Goal: Communication & Community: Connect with others

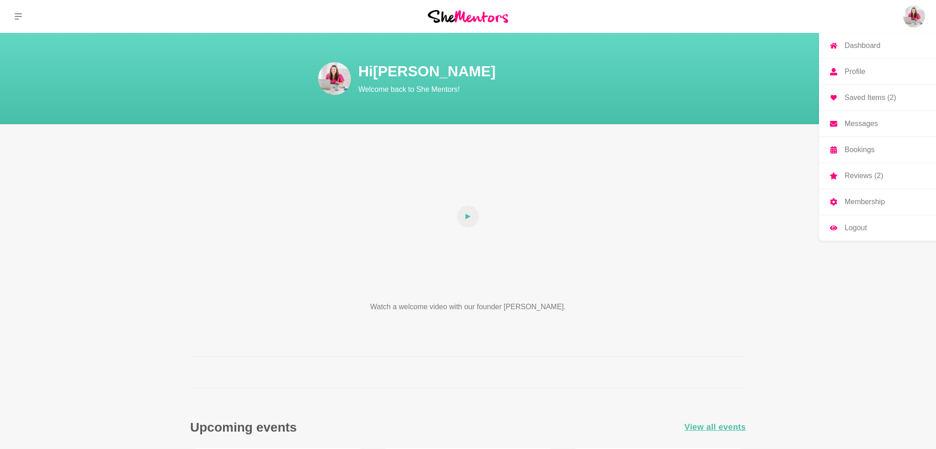
click at [856, 125] on p "Messages" at bounding box center [861, 123] width 33 height 7
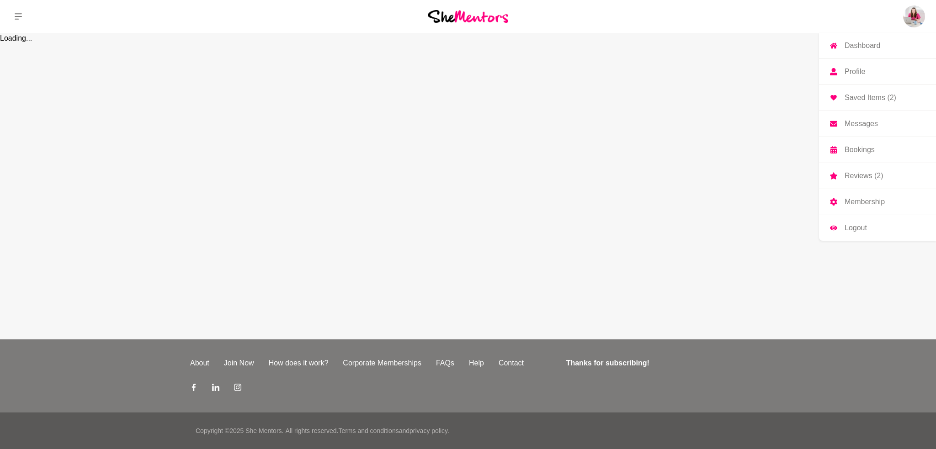
click at [861, 124] on p "Messages" at bounding box center [861, 123] width 33 height 7
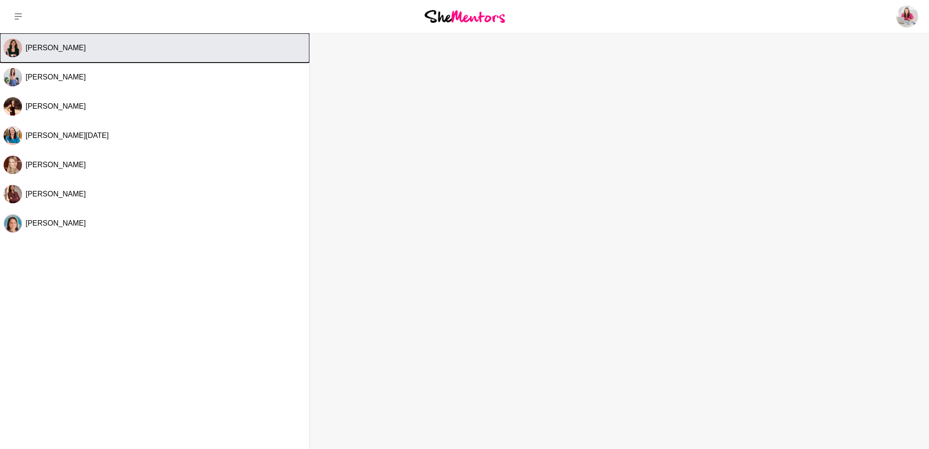
click at [32, 51] on span "[PERSON_NAME]" at bounding box center [56, 48] width 60 height 8
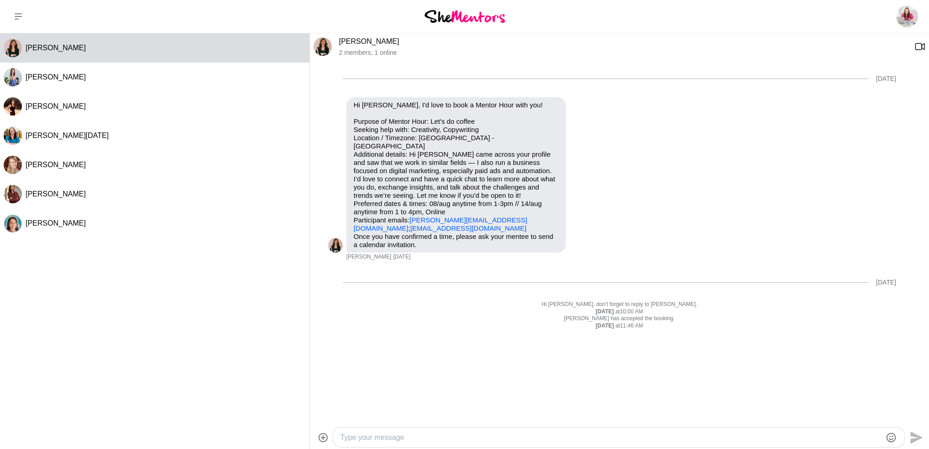
click at [366, 40] on link "[PERSON_NAME]" at bounding box center [369, 41] width 60 height 8
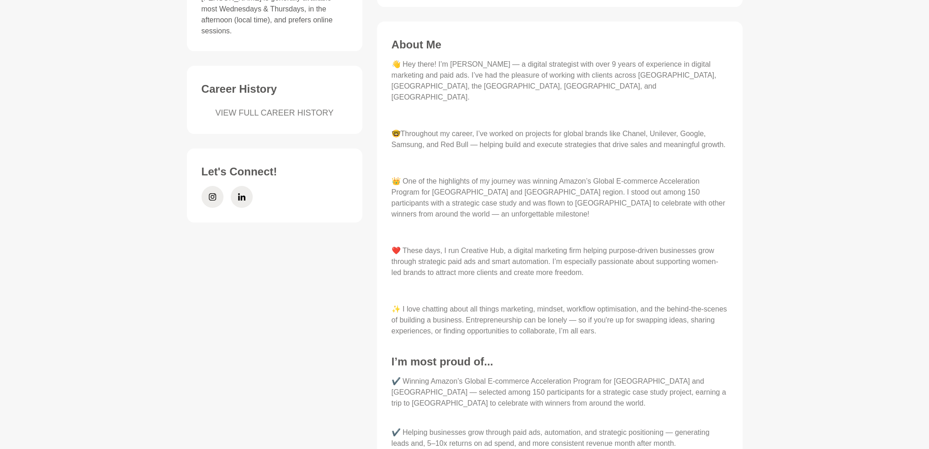
scroll to position [366, 0]
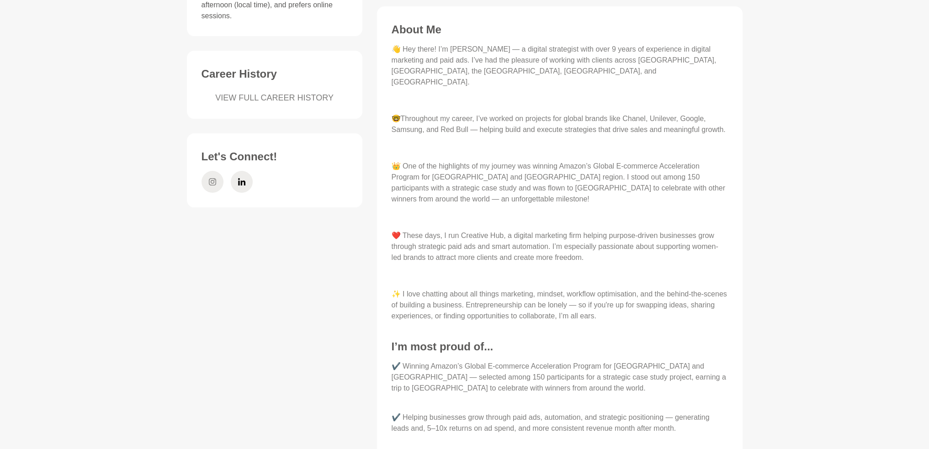
click at [211, 178] on icon at bounding box center [212, 181] width 7 height 7
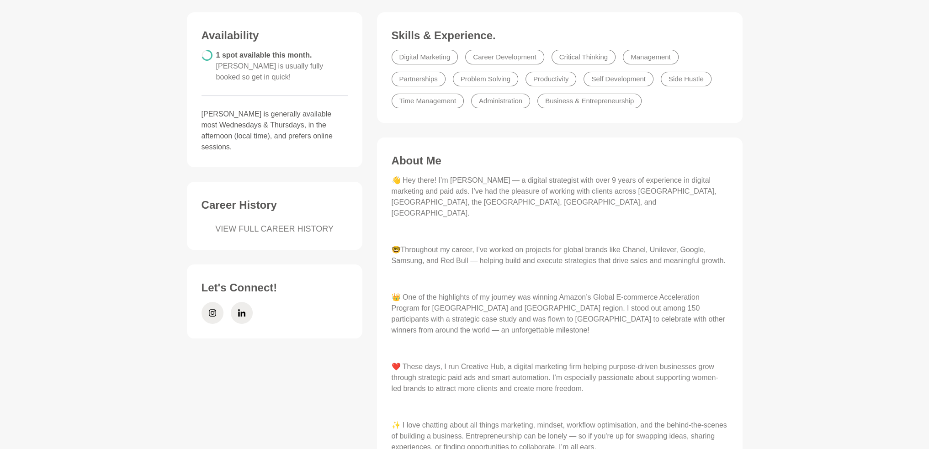
scroll to position [229, 0]
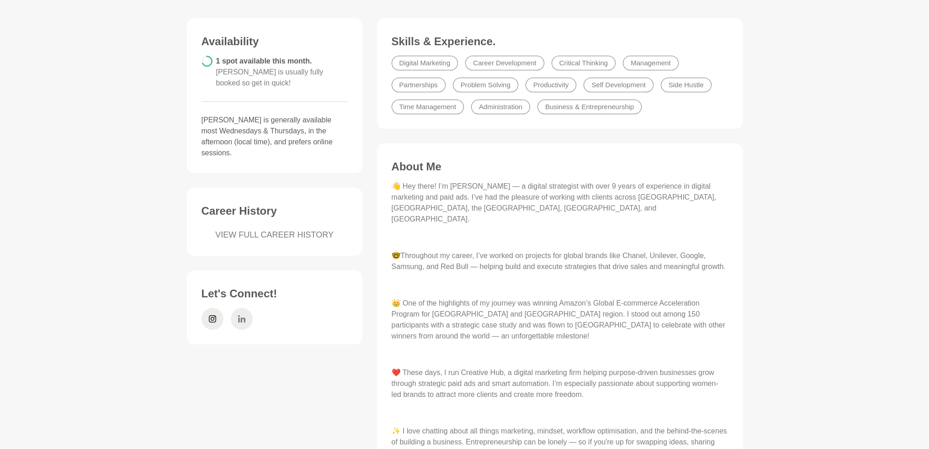
click at [238, 308] on icon at bounding box center [241, 319] width 7 height 22
